Goal: Information Seeking & Learning: Learn about a topic

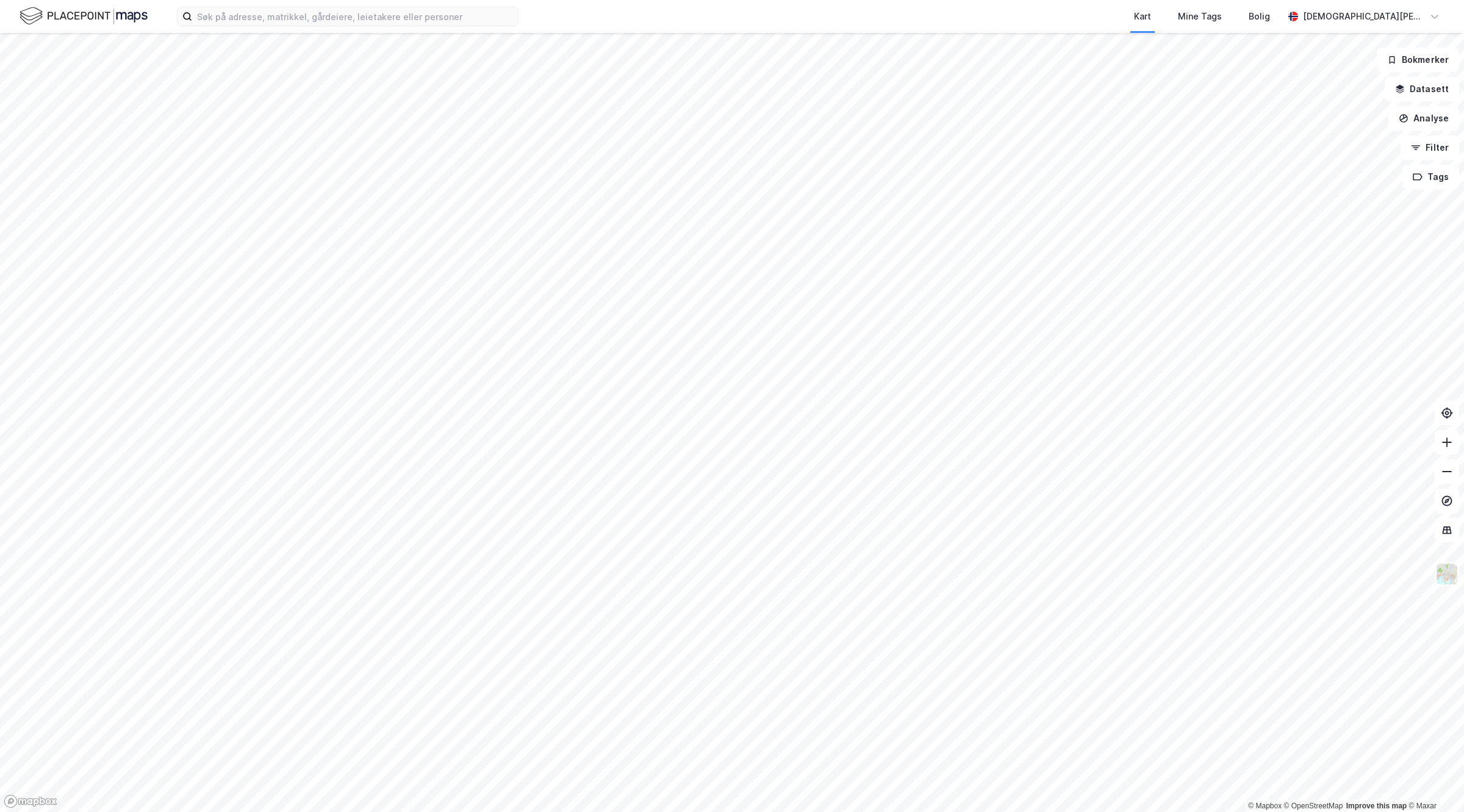
click at [401, 5] on div "Kart Mine Tags Bolig Christian Westad" at bounding box center [732, 17] width 1464 height 33
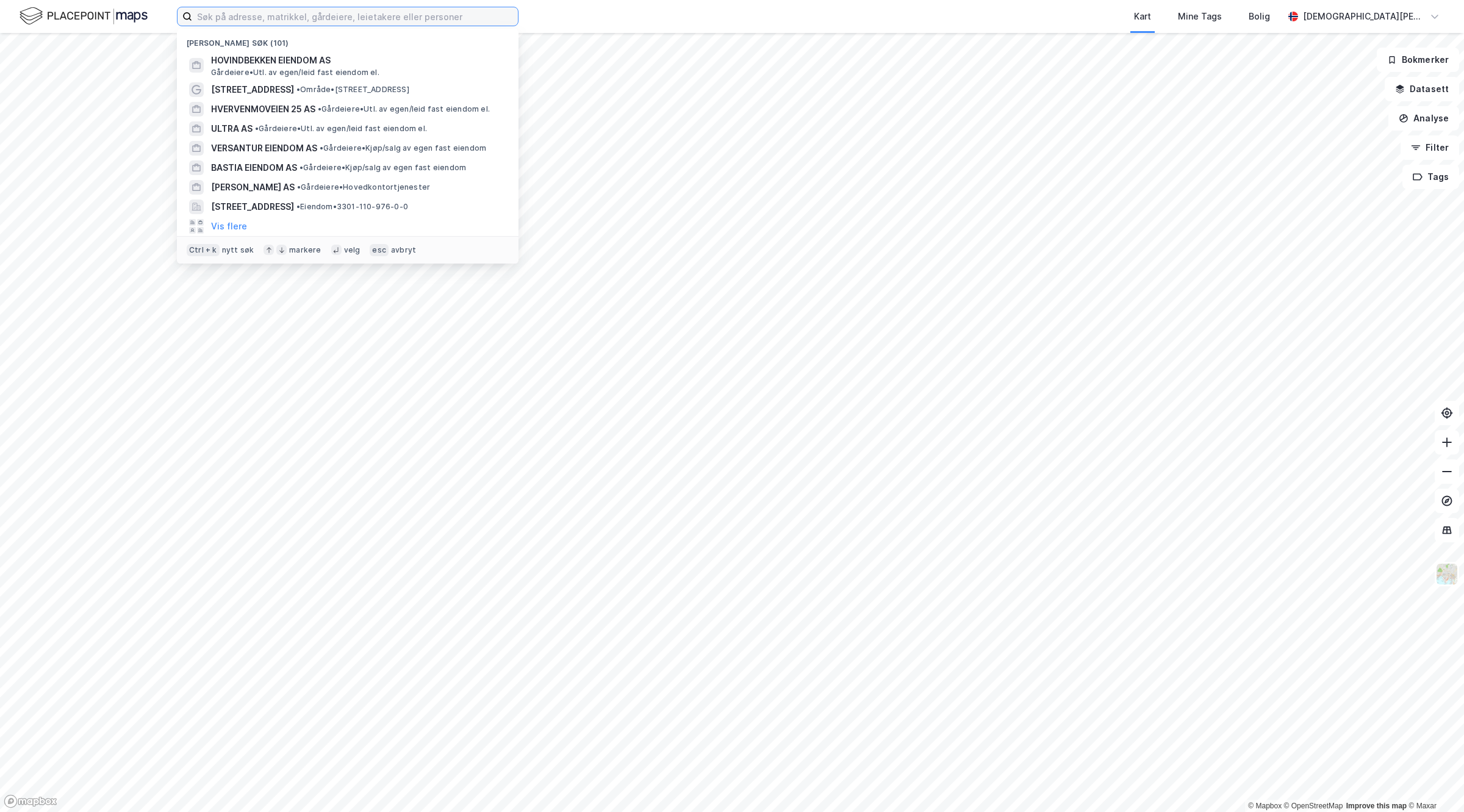
click at [358, 19] on input at bounding box center [355, 17] width 326 height 18
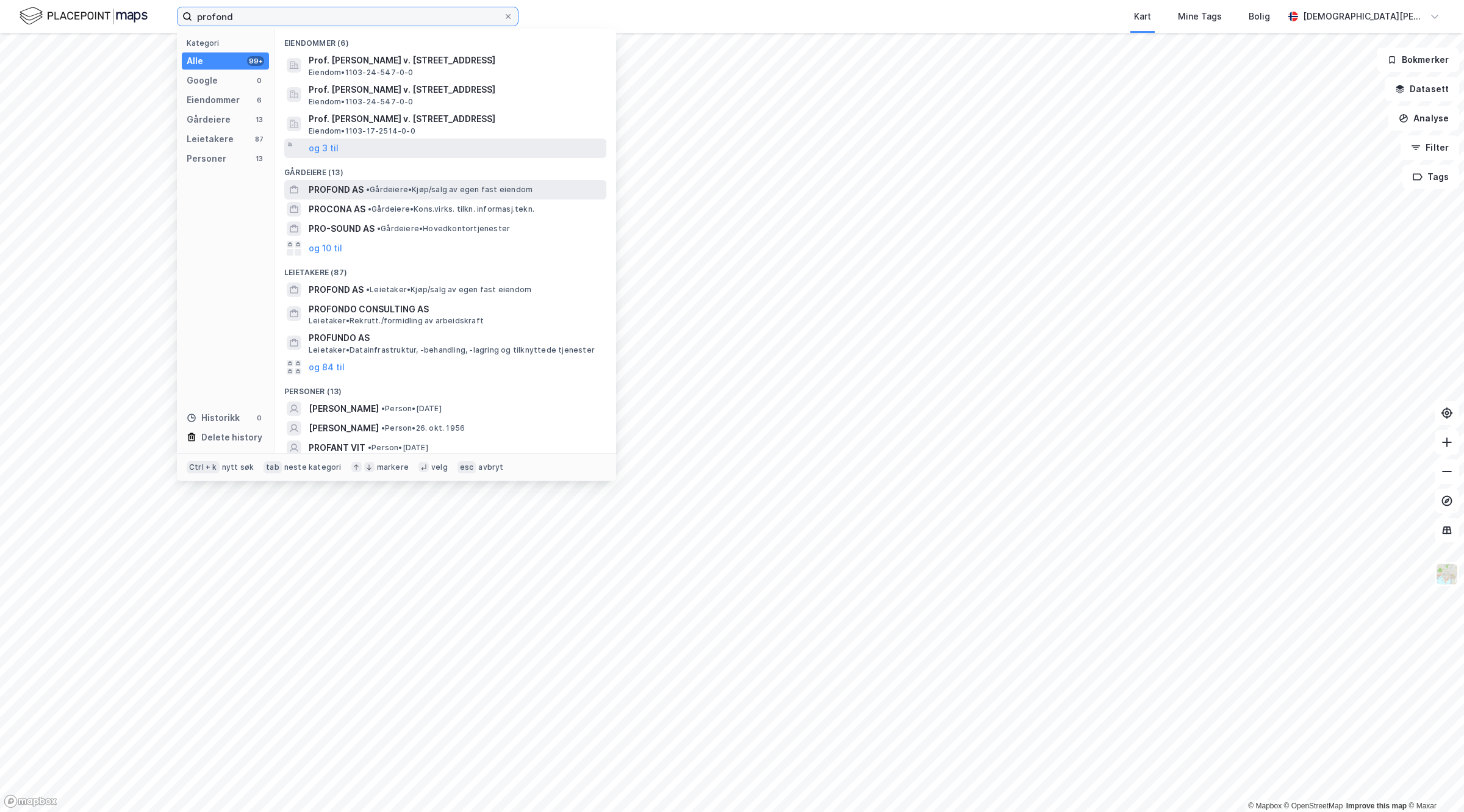
type input "profond"
click at [352, 186] on span "PROFOND AS" at bounding box center [336, 189] width 55 height 14
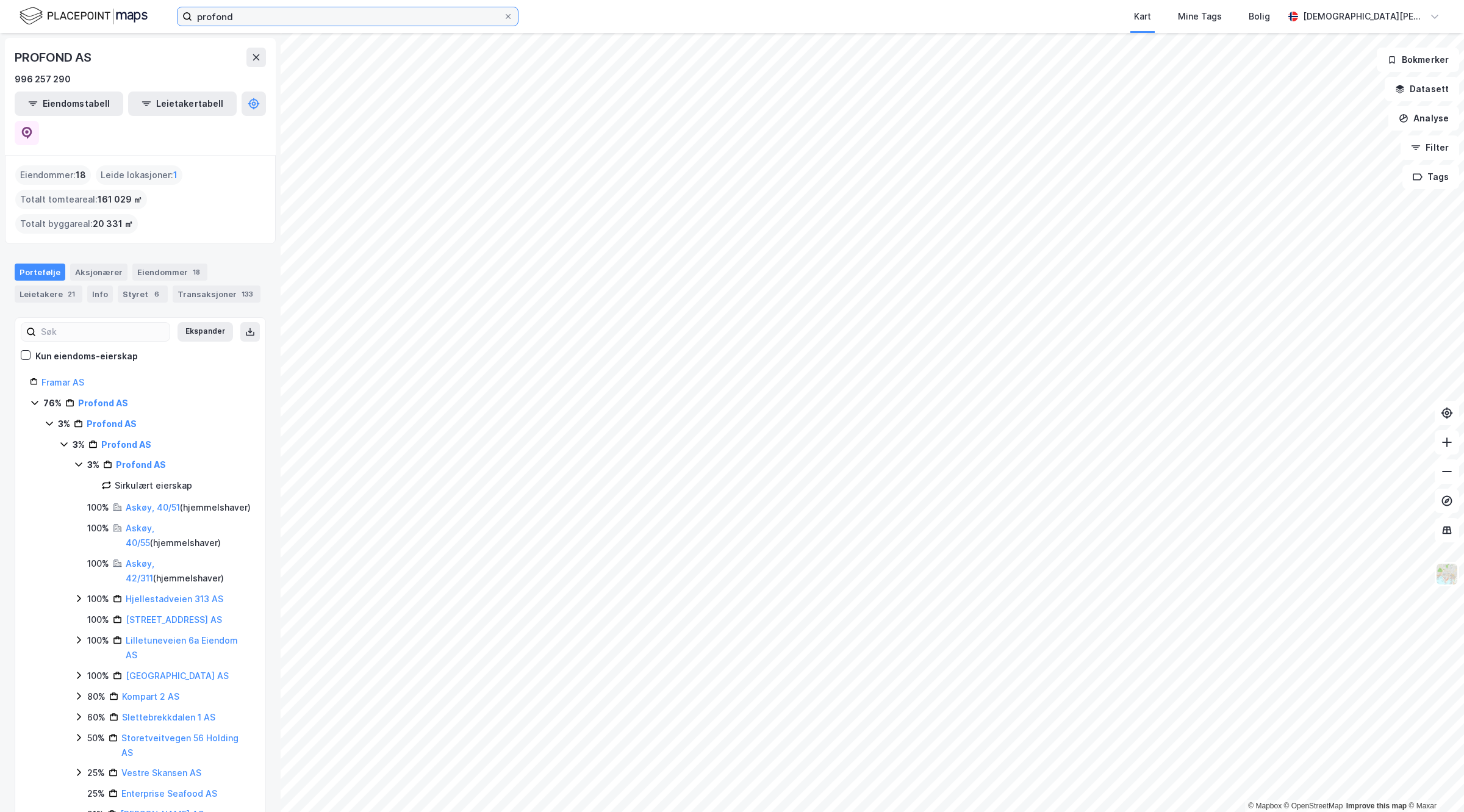
click at [251, 18] on input "profond" at bounding box center [347, 17] width 311 height 18
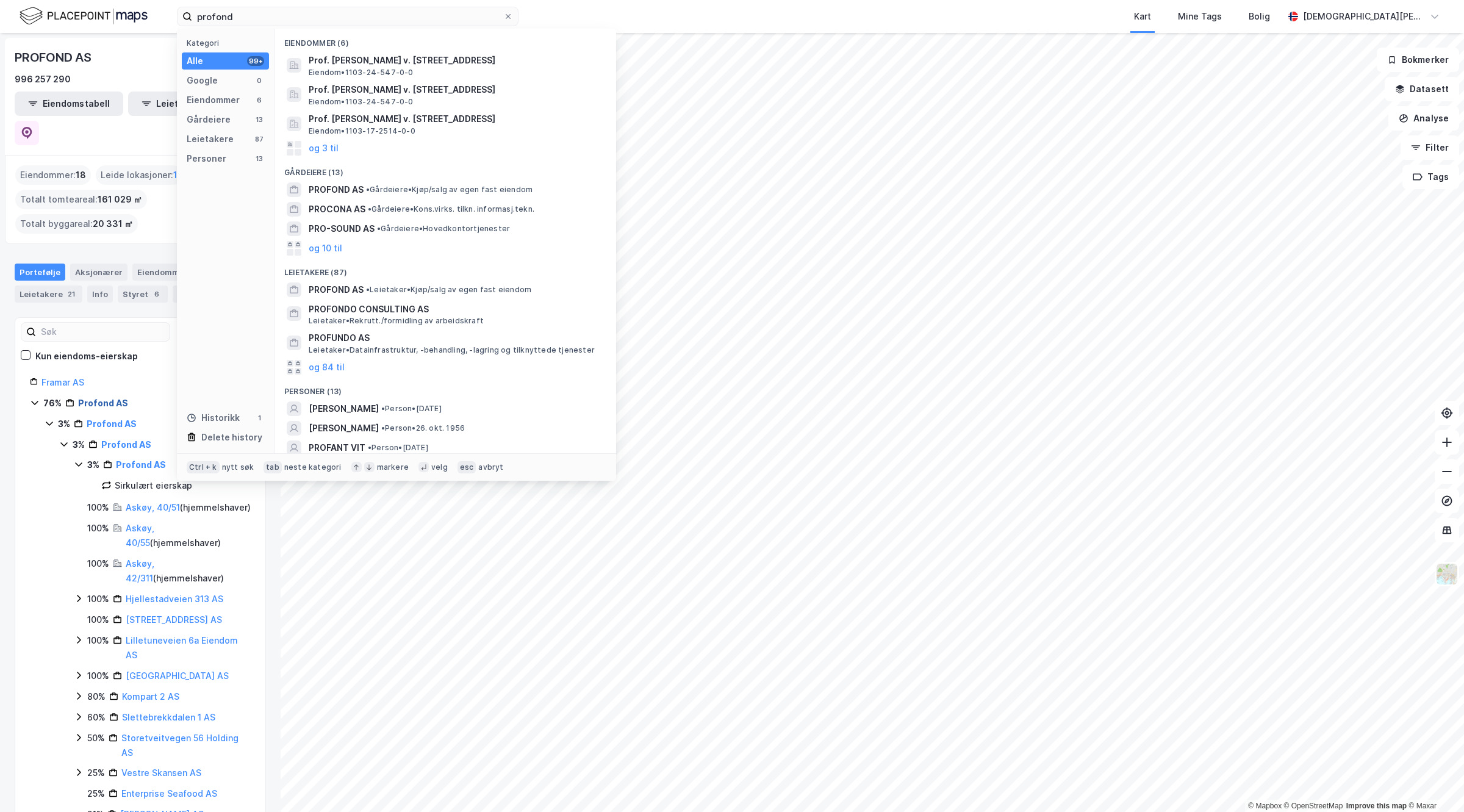
click at [95, 398] on link "Profond AS" at bounding box center [103, 403] width 50 height 10
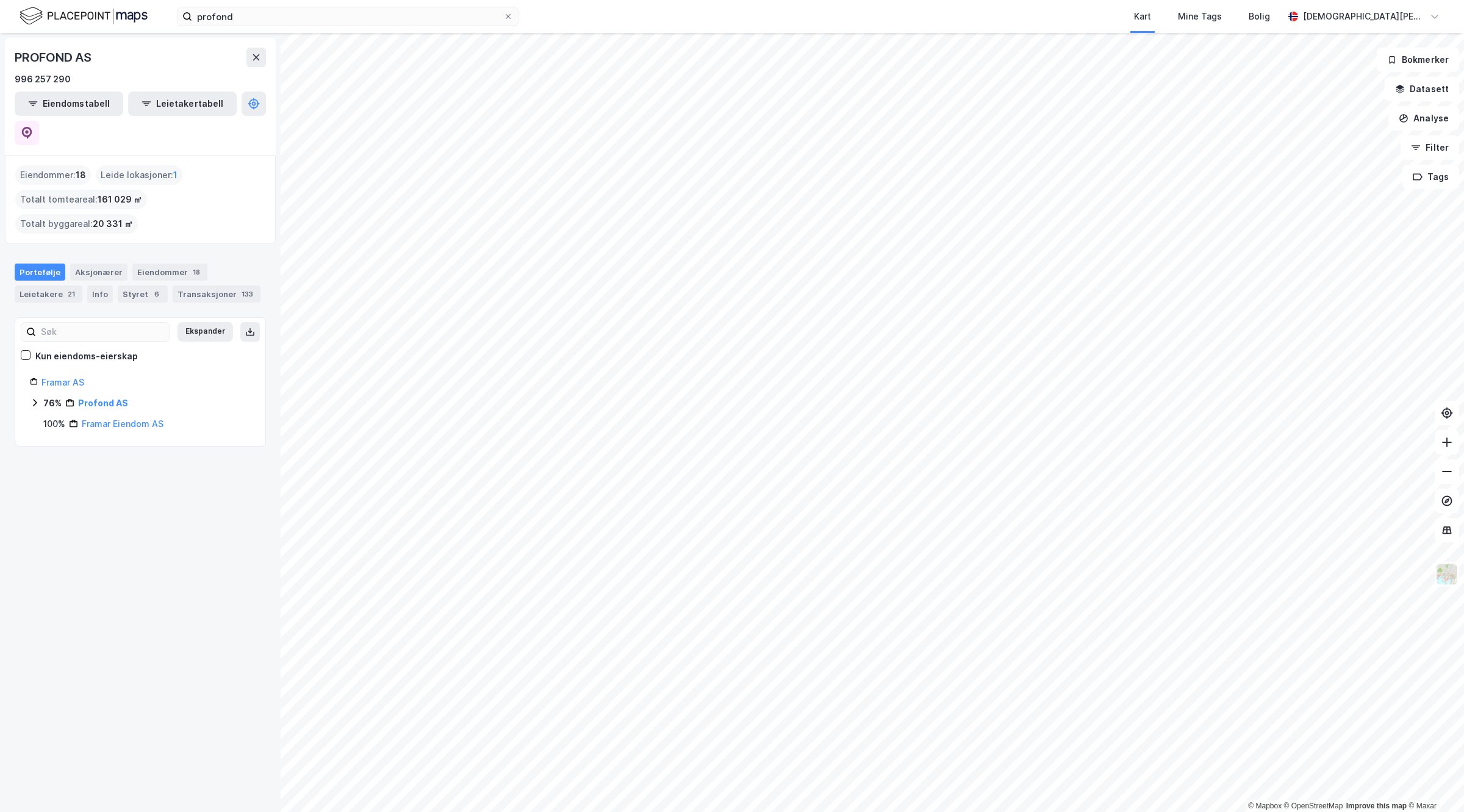
click at [104, 396] on div "Profond AS" at bounding box center [103, 403] width 50 height 14
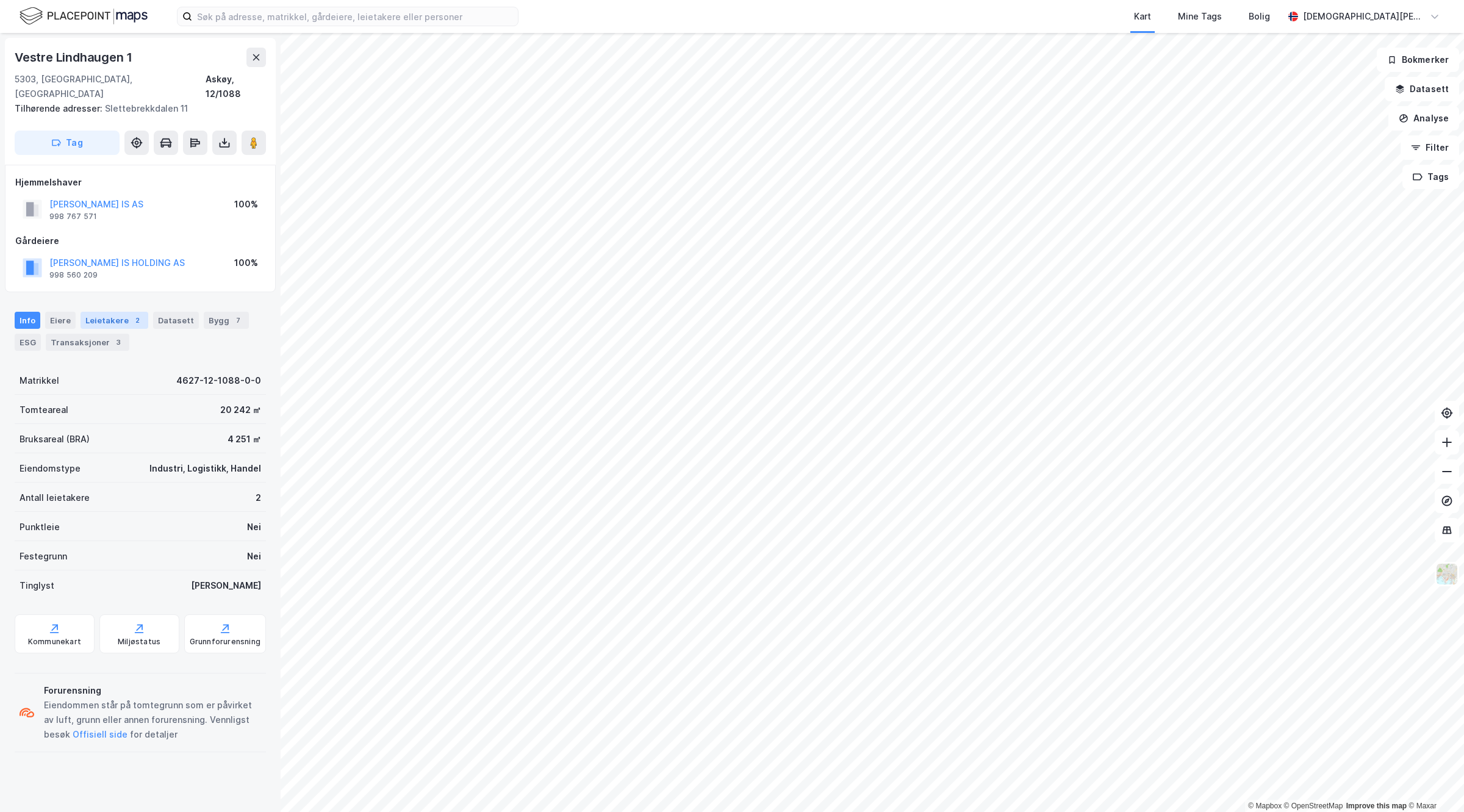
click at [123, 311] on div "Leietakere 2" at bounding box center [115, 320] width 68 height 17
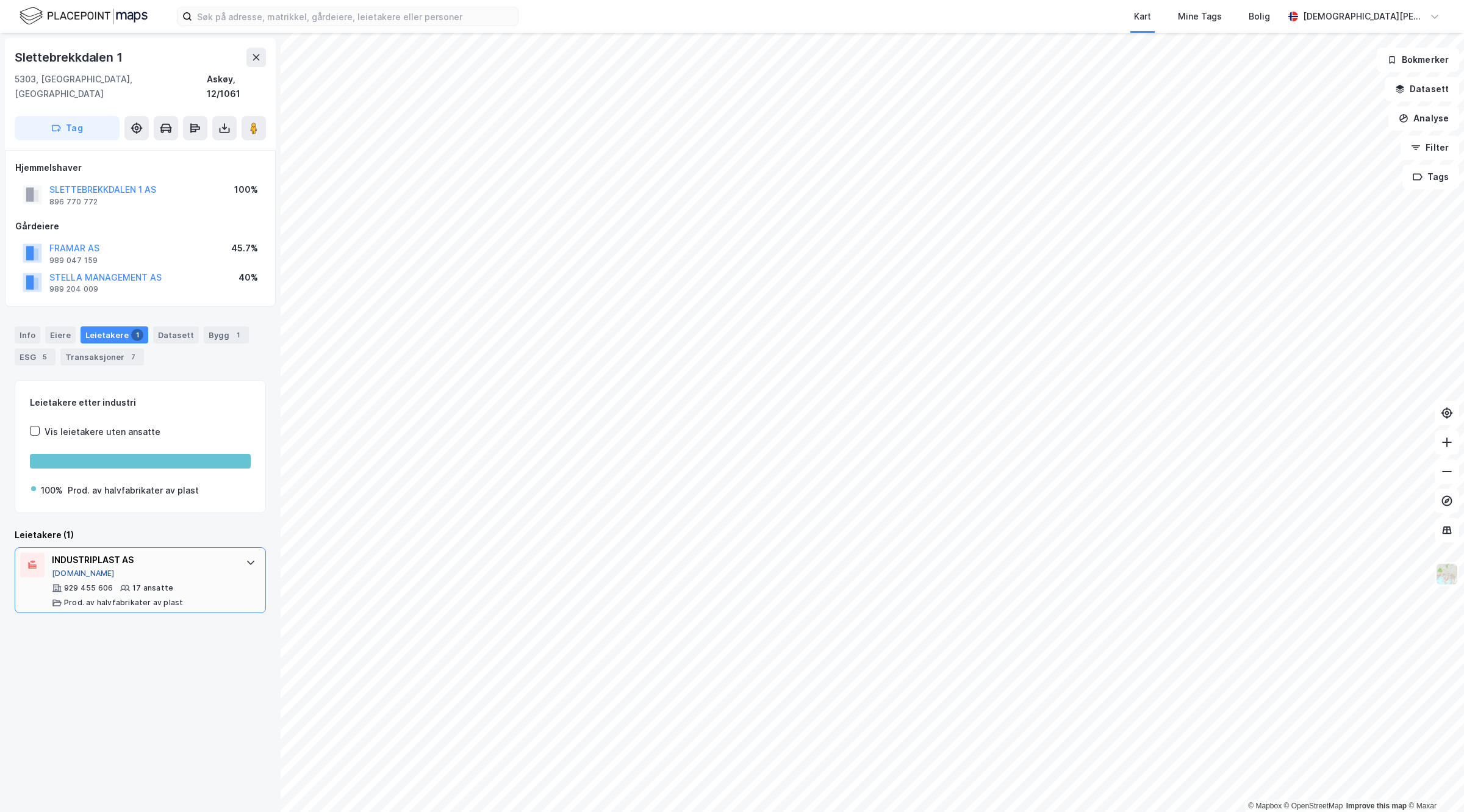
click at [61, 568] on button "[DOMAIN_NAME]" at bounding box center [83, 573] width 63 height 10
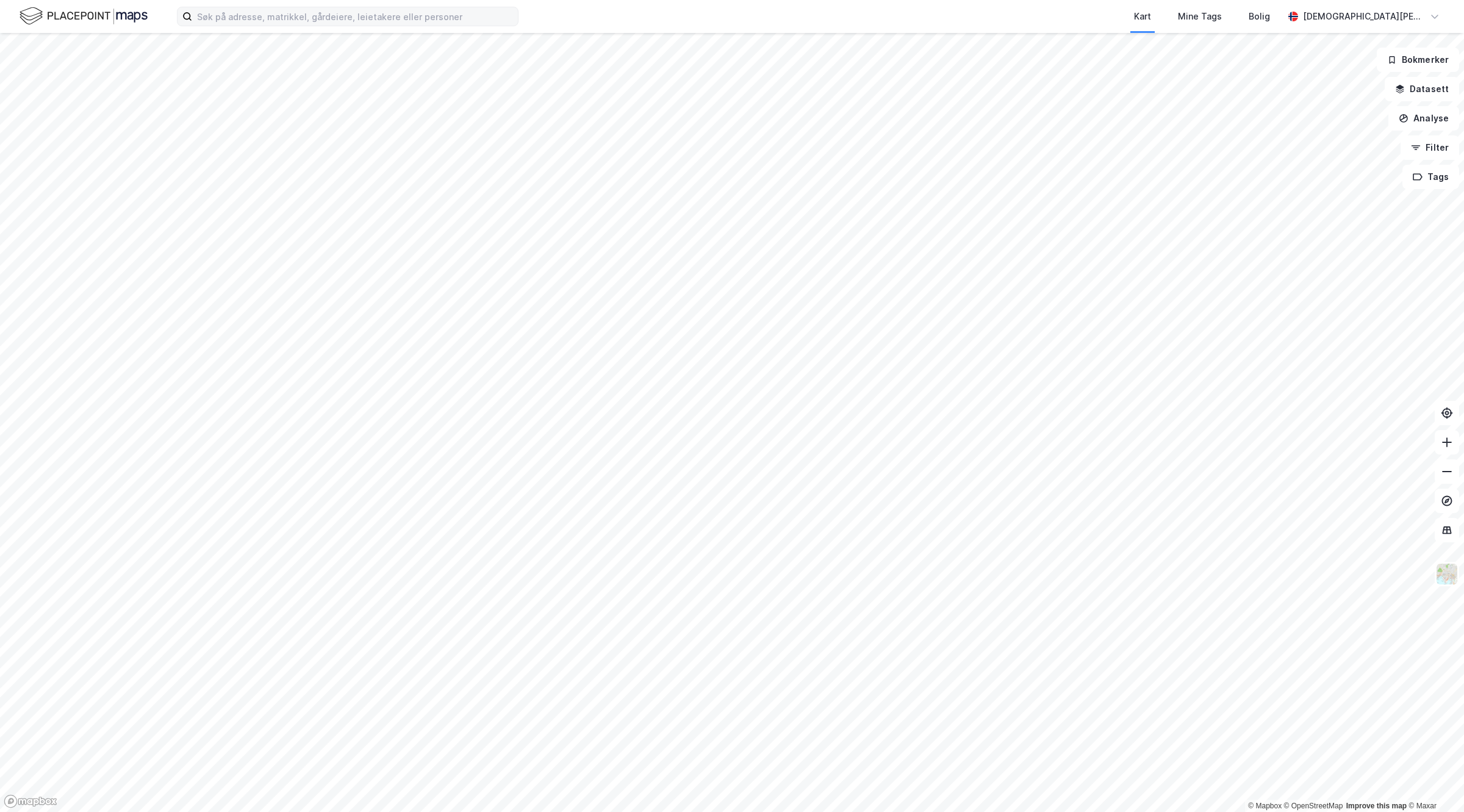
click at [347, 7] on label at bounding box center [347, 17] width 342 height 19
click at [347, 8] on input at bounding box center [355, 17] width 326 height 18
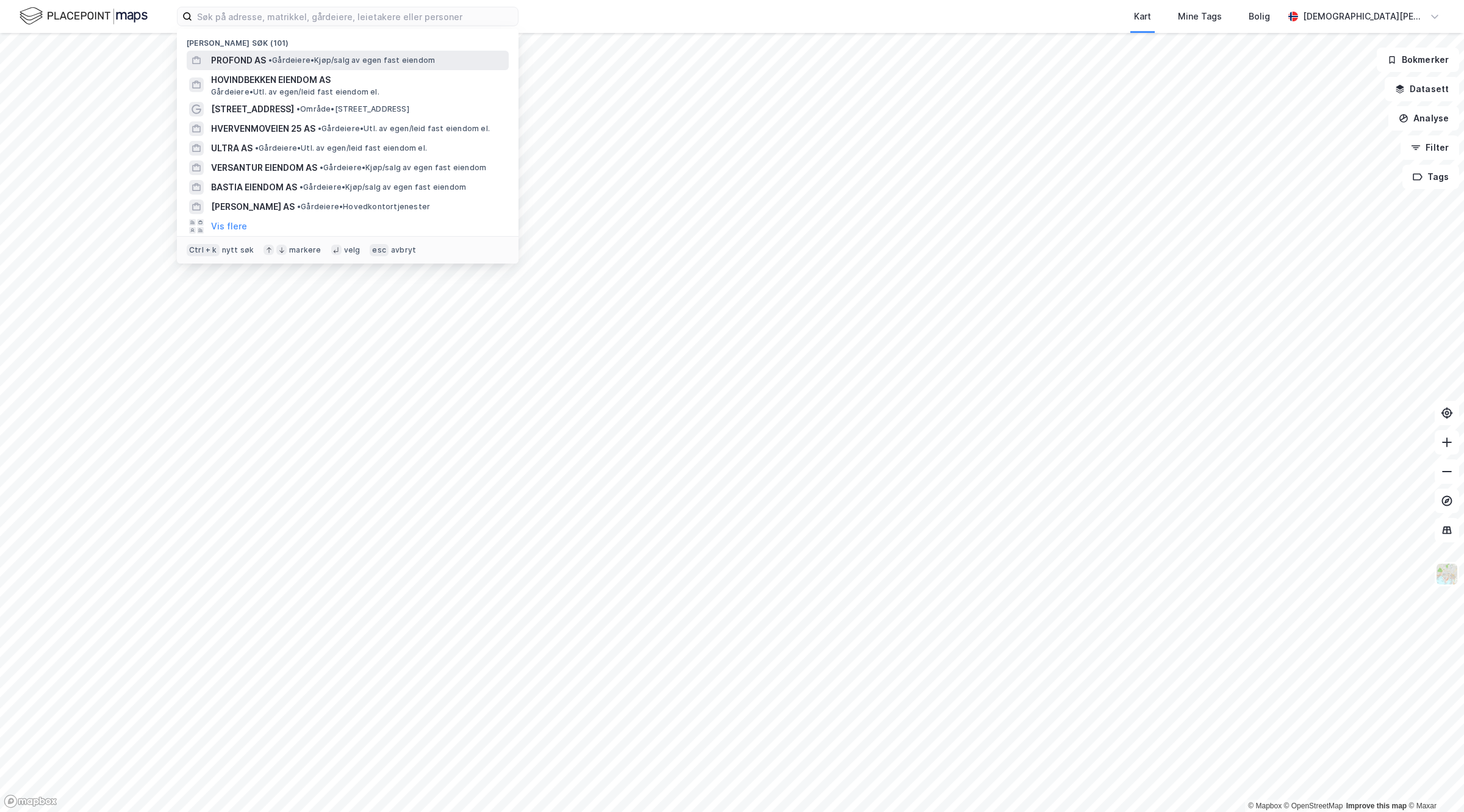
click at [238, 53] on span "PROFOND AS" at bounding box center [238, 60] width 55 height 14
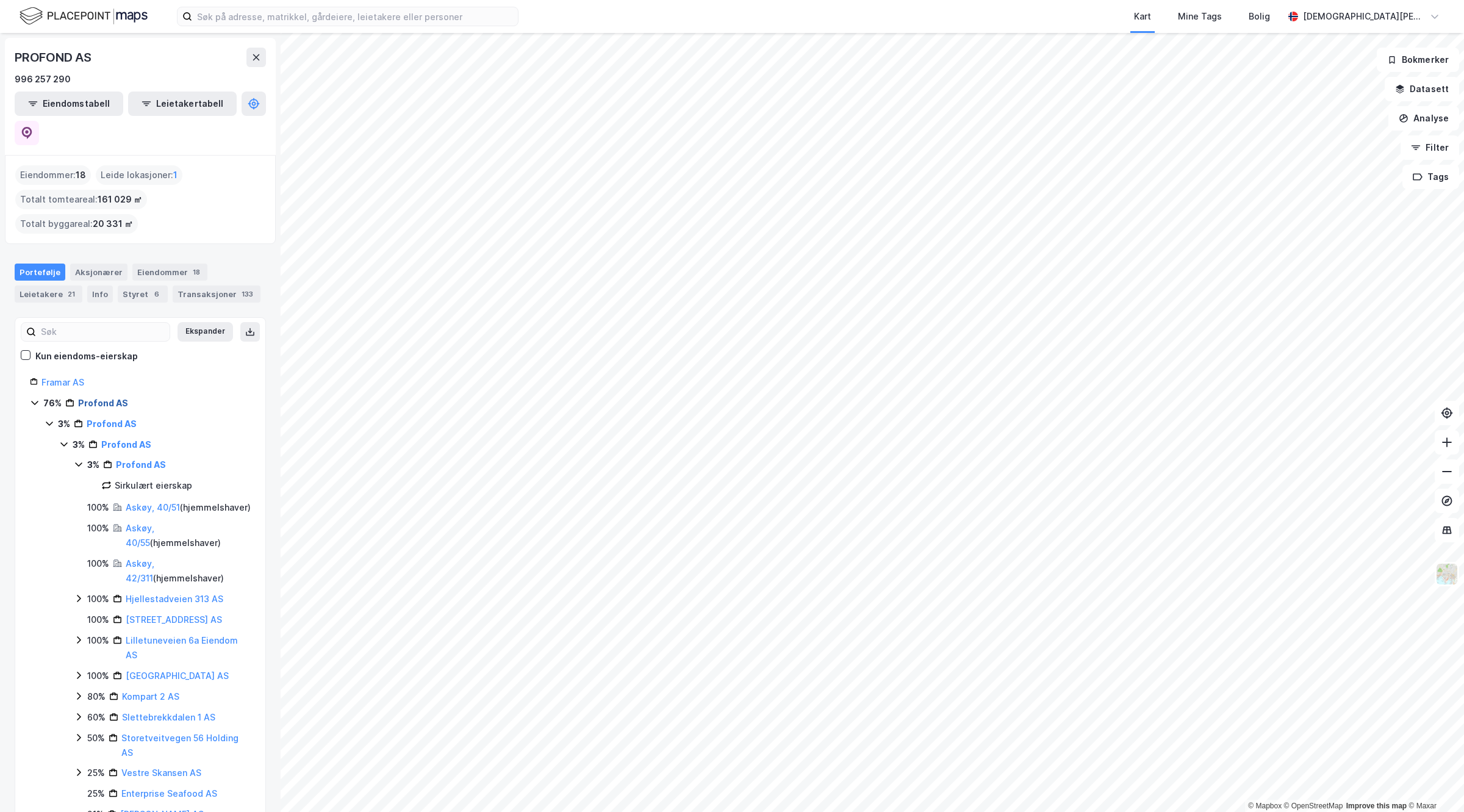
click at [87, 398] on link "Profond AS" at bounding box center [103, 403] width 50 height 10
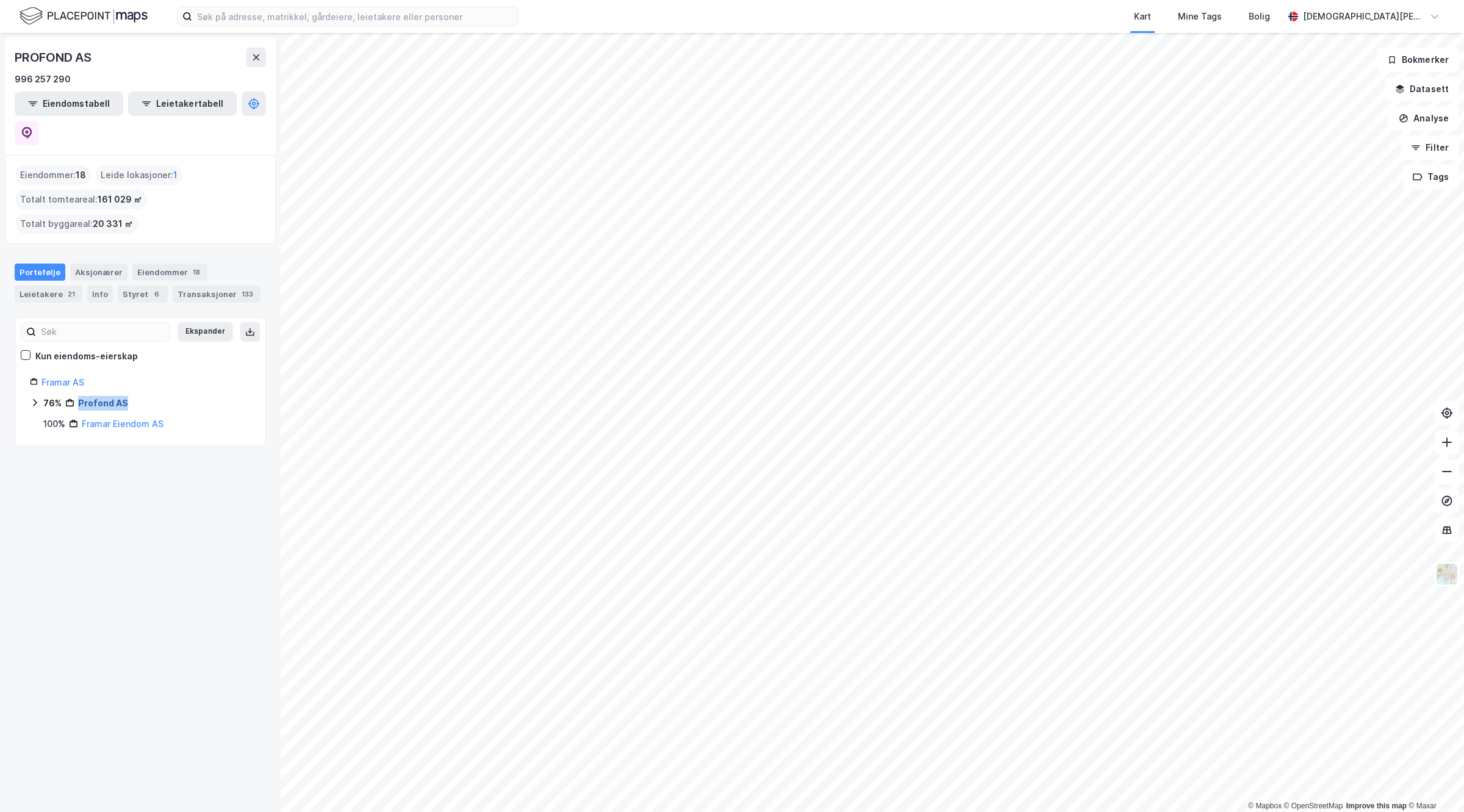
drag, startPoint x: 135, startPoint y: 368, endPoint x: 78, endPoint y: 374, distance: 57.3
click at [78, 396] on div "76% Profond AS" at bounding box center [147, 403] width 207 height 14
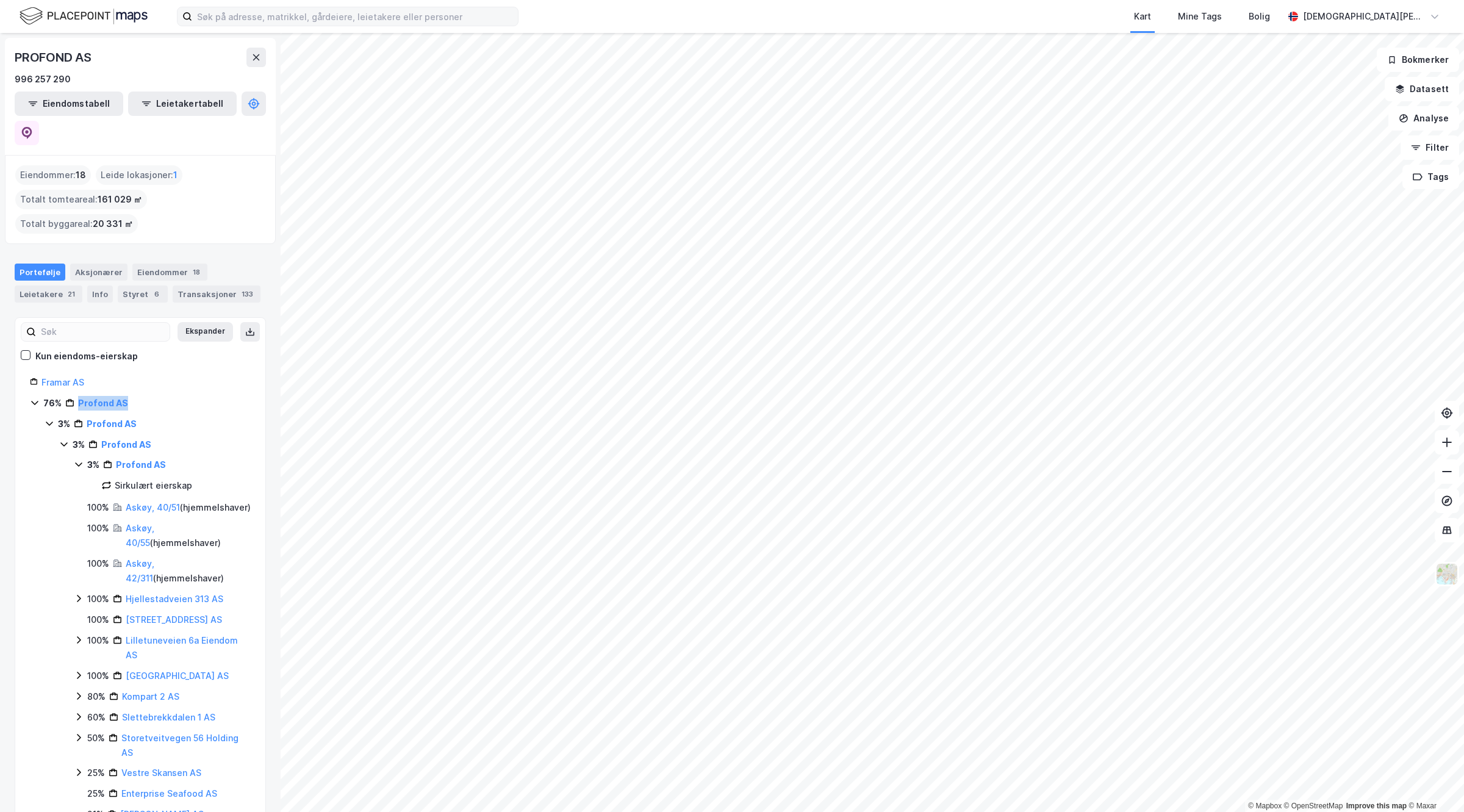
copy link "Profond AS"
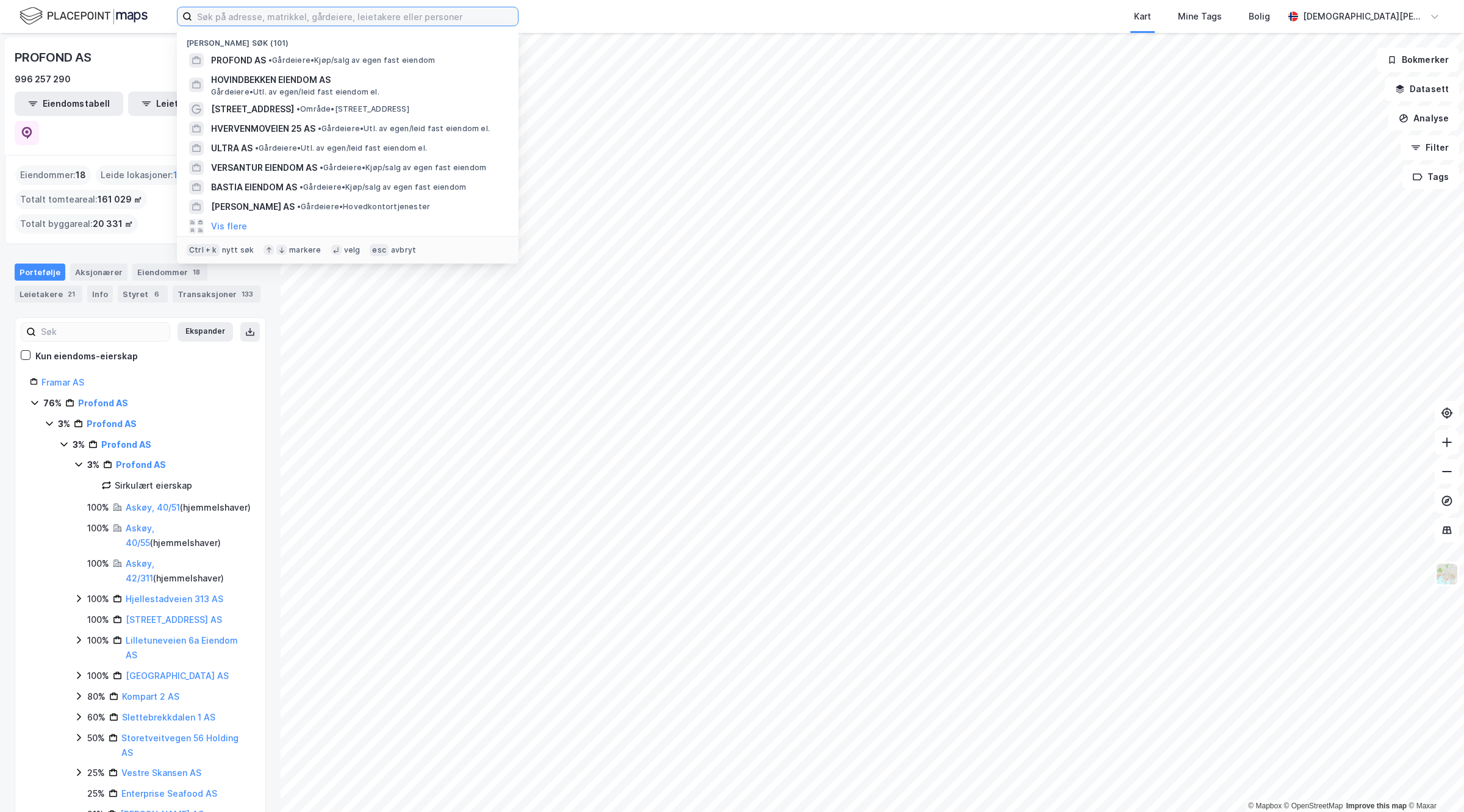
click at [446, 17] on input at bounding box center [355, 17] width 326 height 18
paste input "Slottsgaten 3, 5003 Bergen"
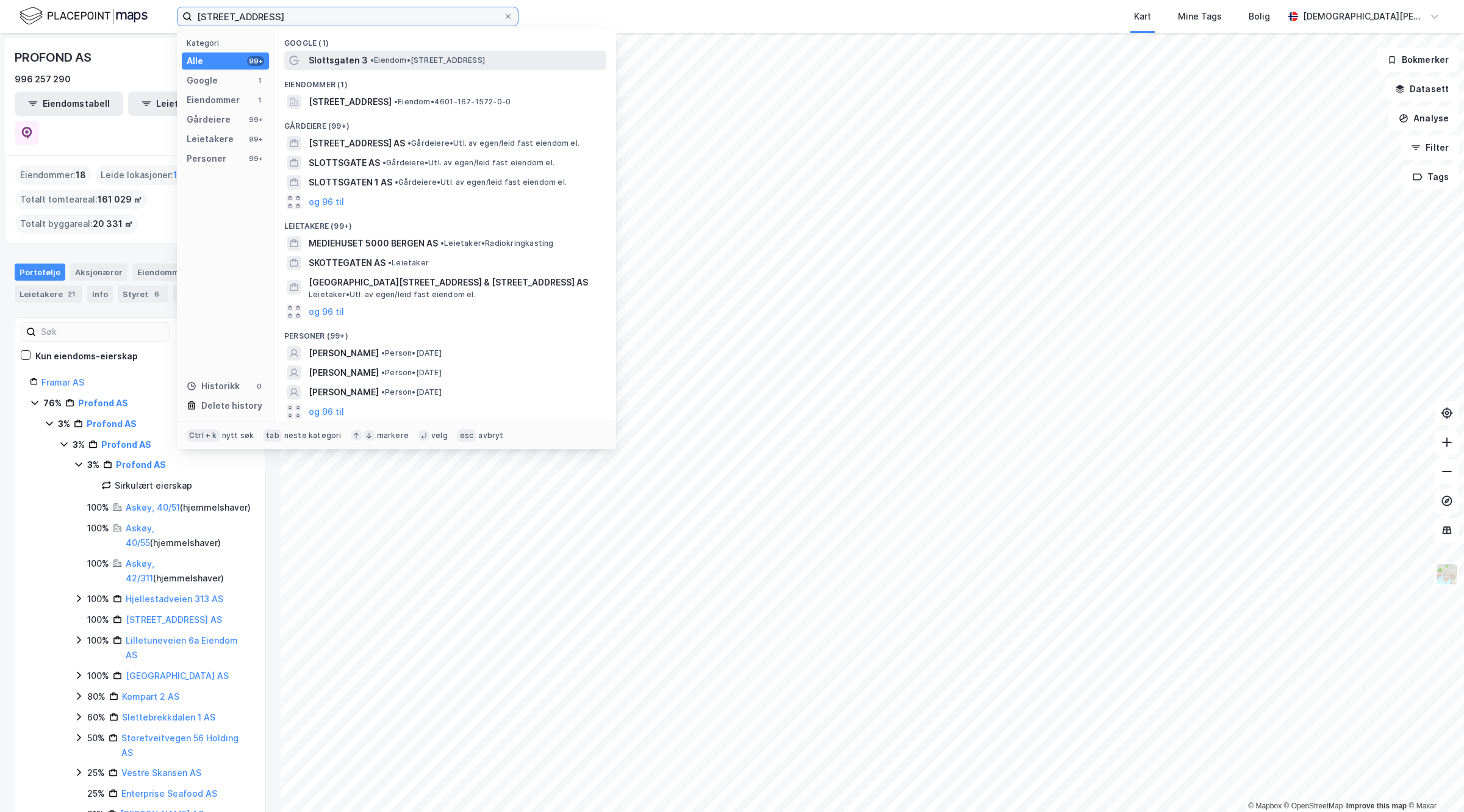
type input "Slottsgaten 3, 5003 Bergen"
click at [422, 67] on div "Slottsgaten 3 • Eiendom • Slottsgaten 3, 5003 Bergen" at bounding box center [456, 60] width 295 height 14
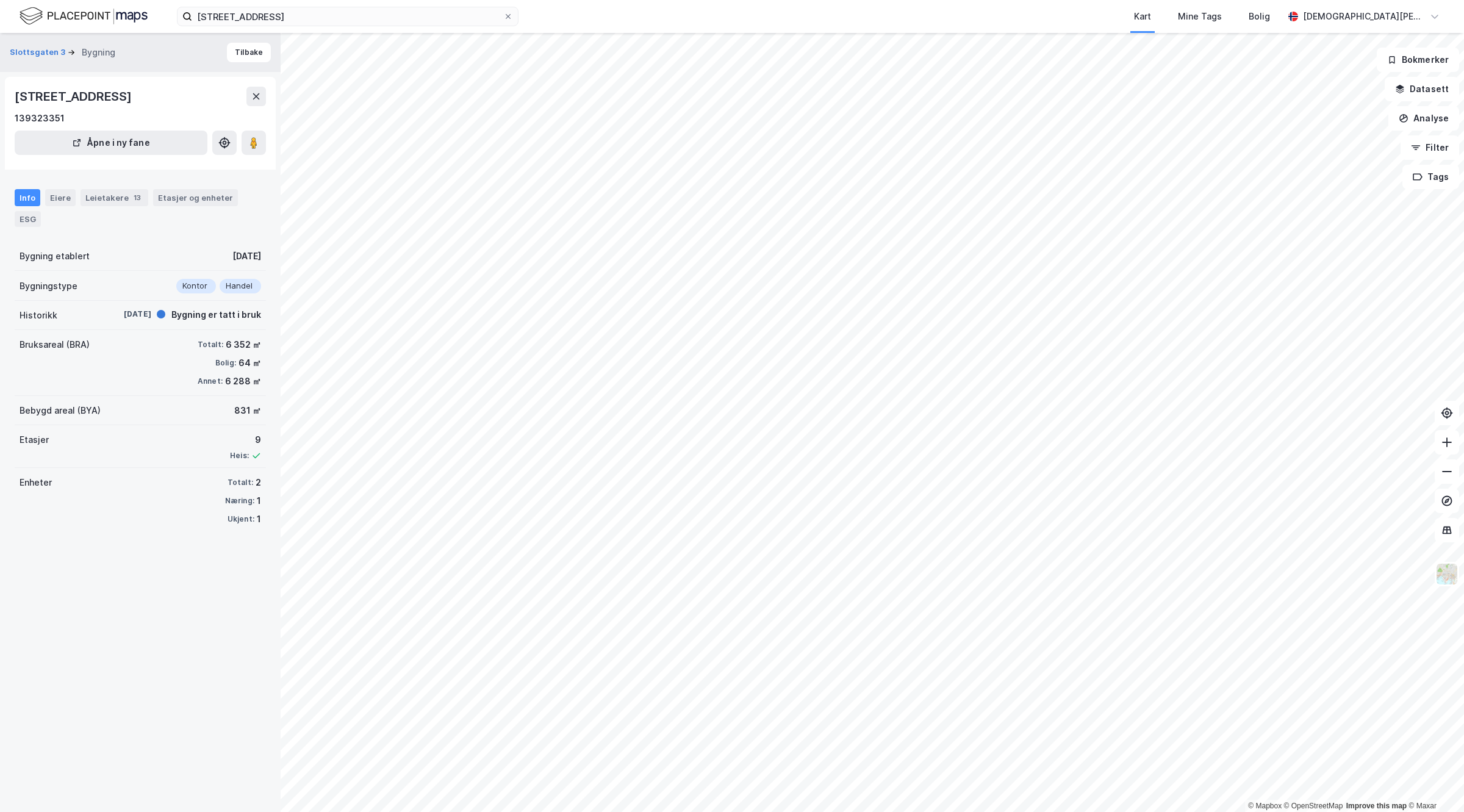
click at [113, 186] on div "Info Eiere Leietakere 13 Etasjer og enheter ESG" at bounding box center [140, 203] width 280 height 57
click at [113, 200] on div "Leietakere 13" at bounding box center [115, 197] width 68 height 17
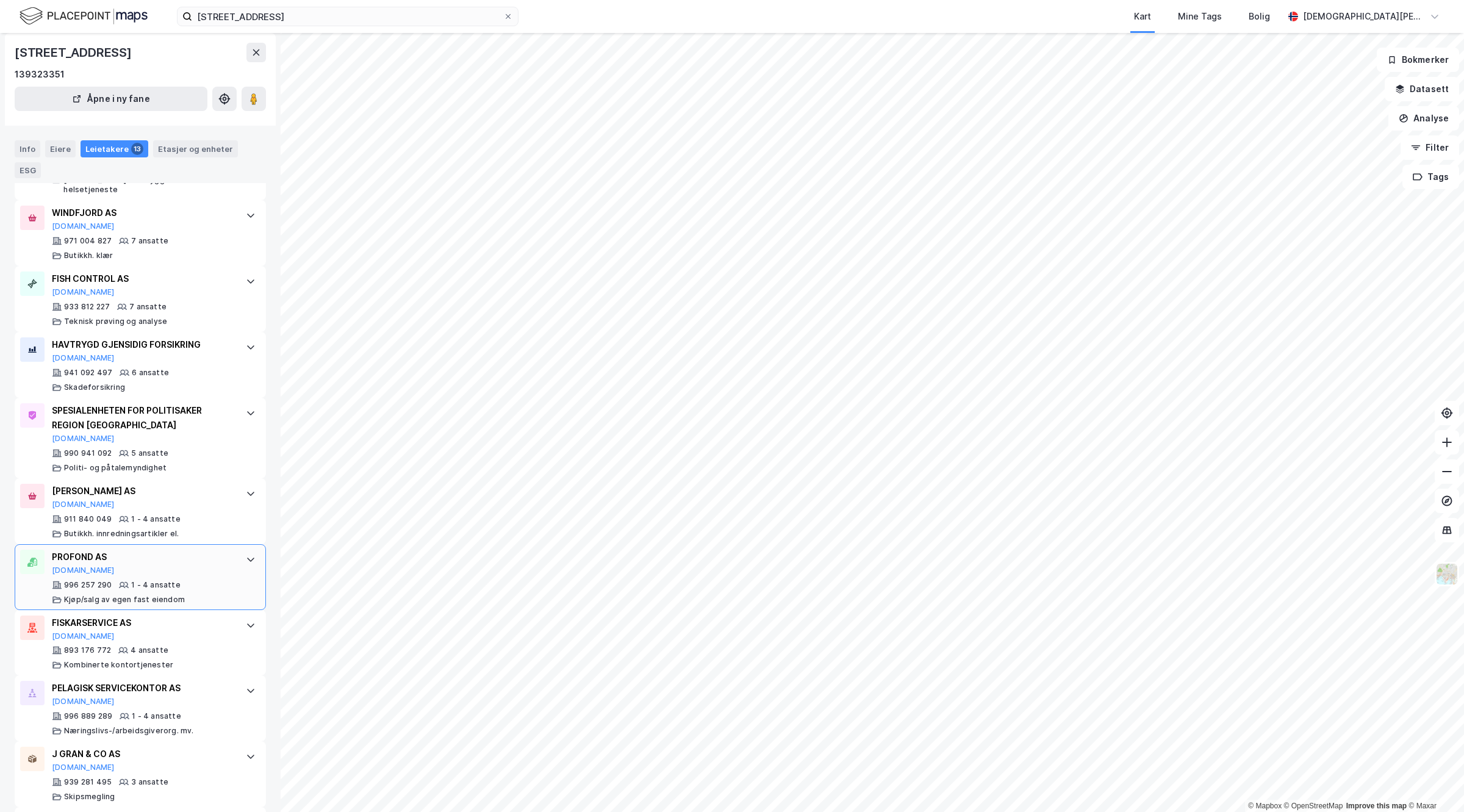
scroll to position [534, 0]
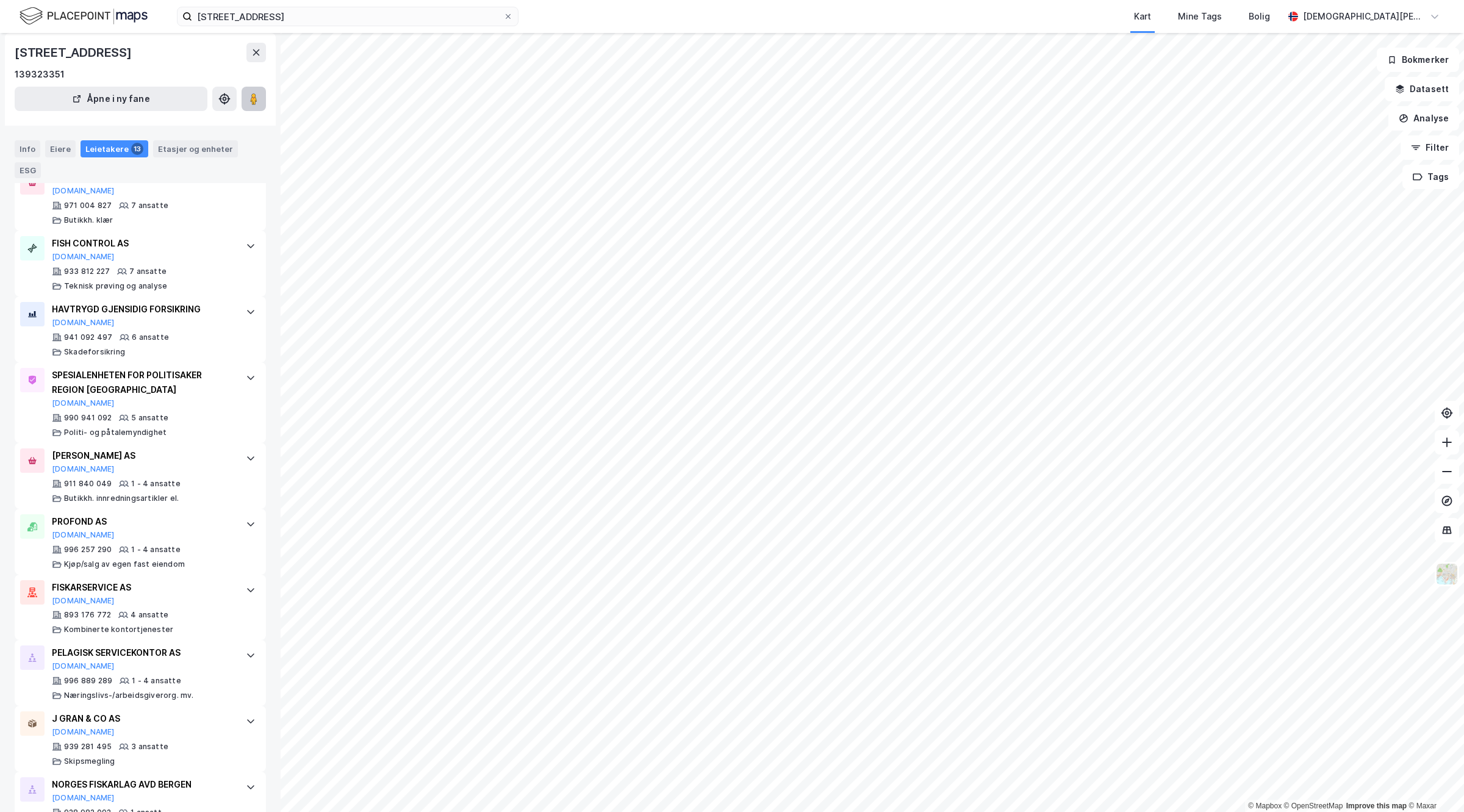
click at [251, 99] on image at bounding box center [253, 99] width 8 height 12
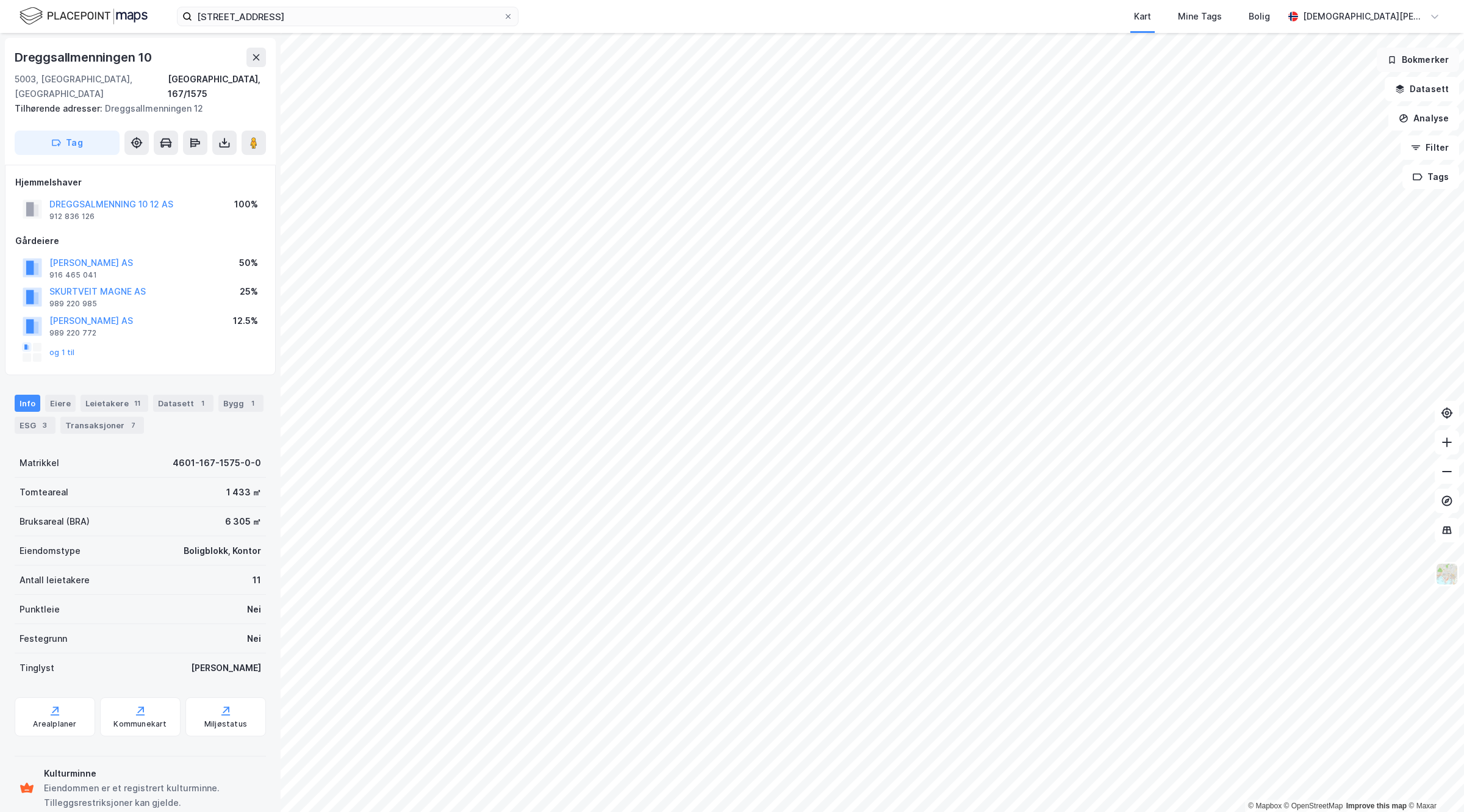
scroll to position [13, 0]
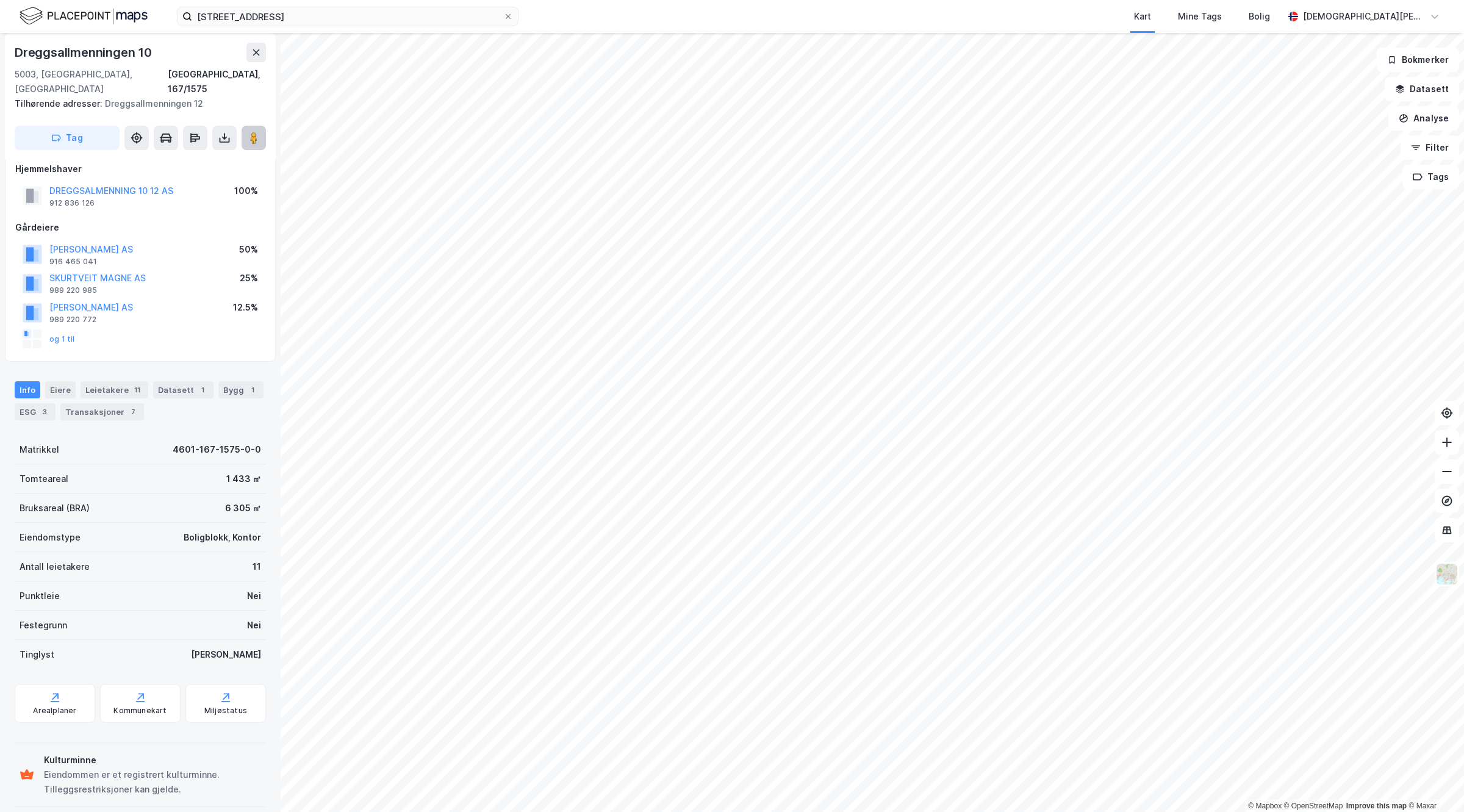
click at [251, 132] on image at bounding box center [253, 138] width 8 height 12
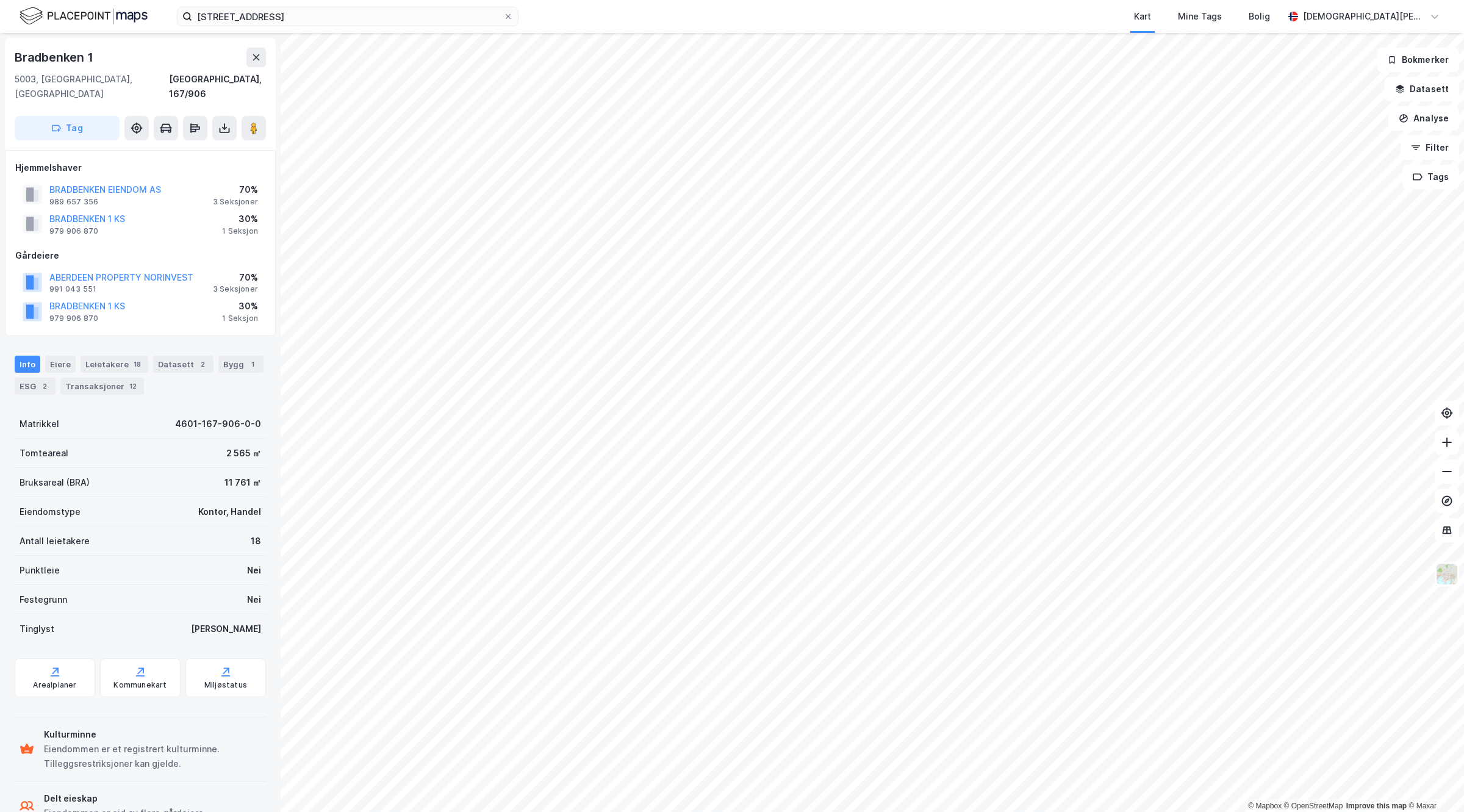
scroll to position [13, 0]
